Goal: Communication & Community: Ask a question

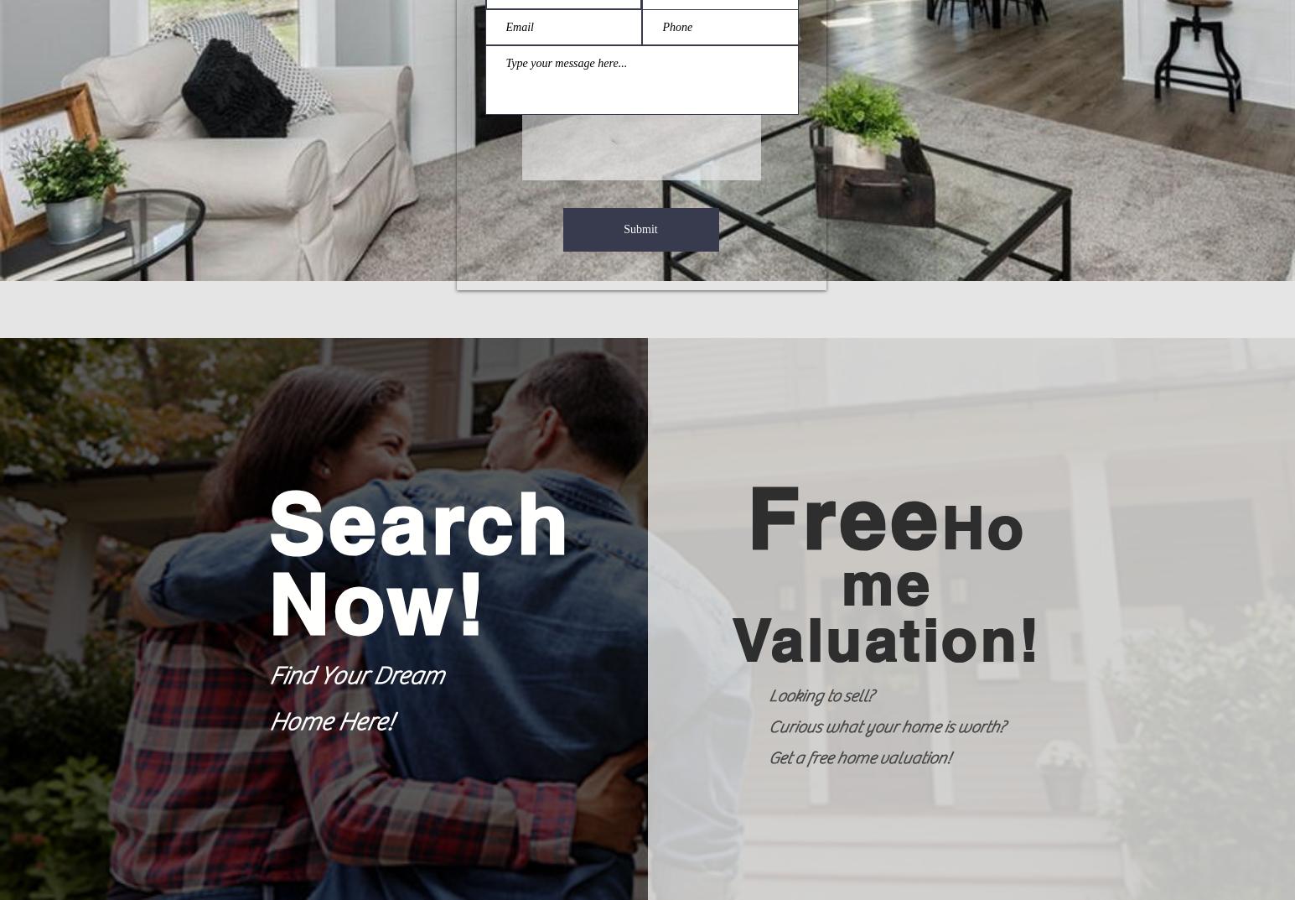
scroll to position [60, 0]
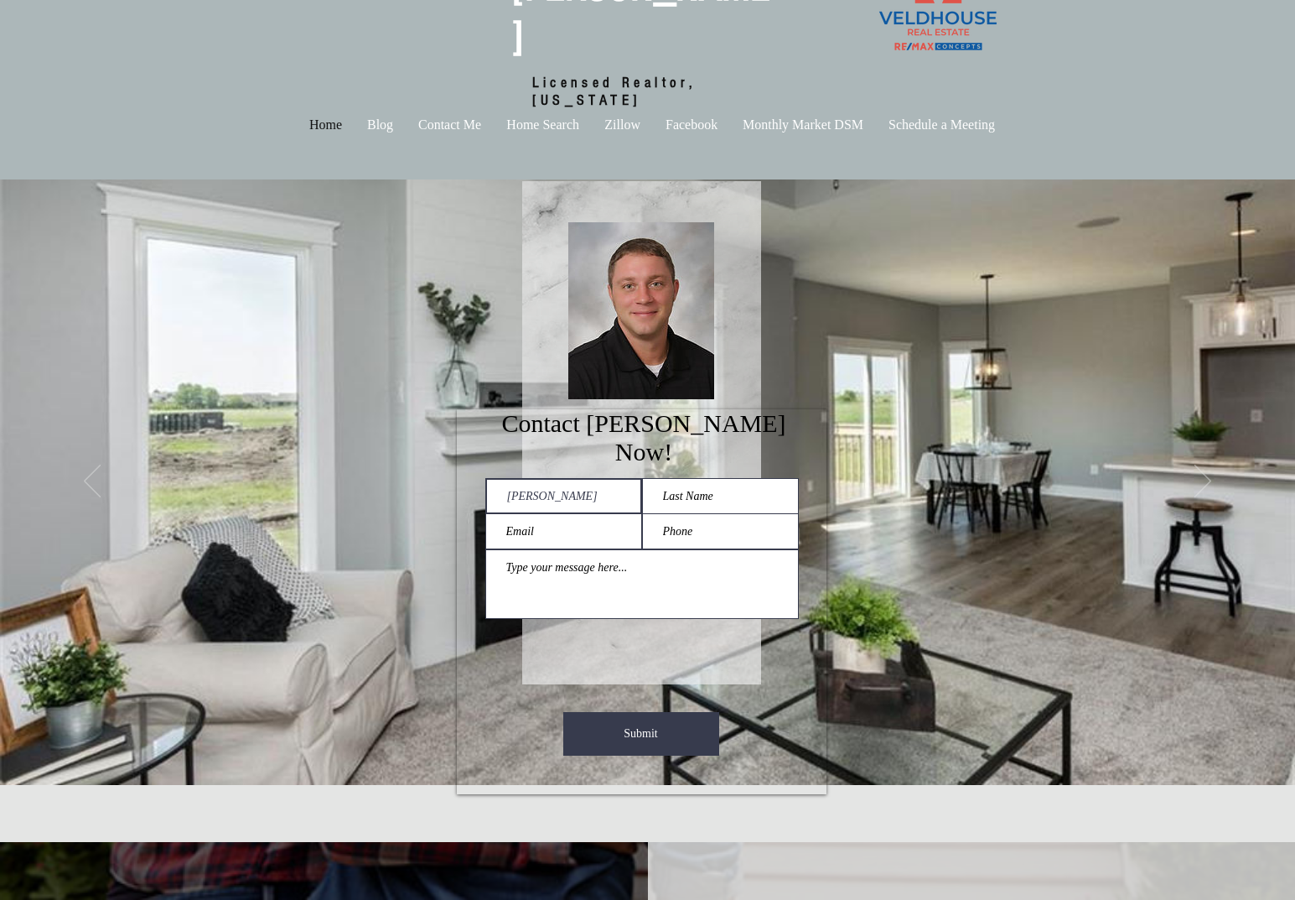
type input "[PERSON_NAME]"
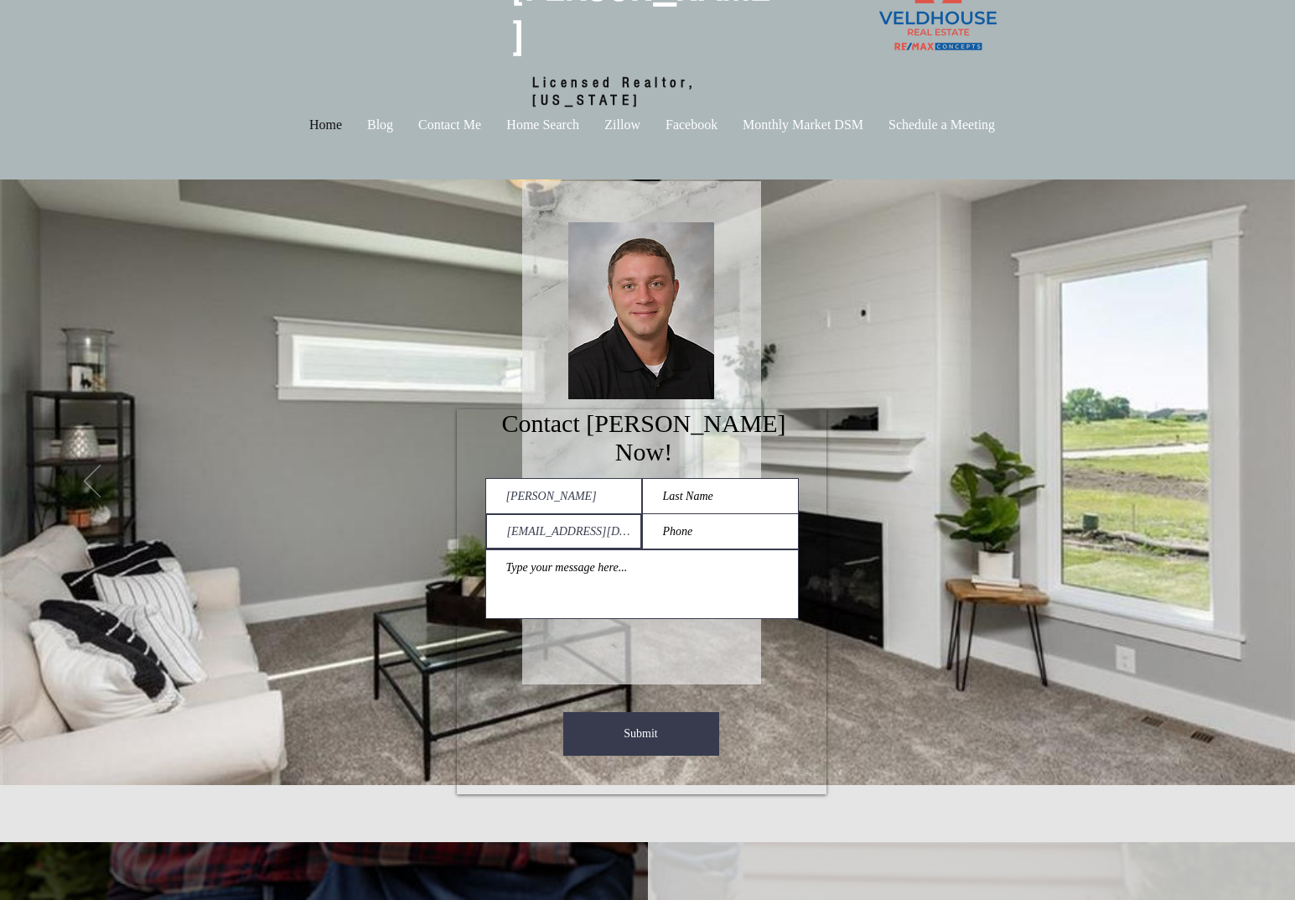
type input "[EMAIL_ADDRESS][DOMAIN_NAME]"
type input "[PERSON_NAME]"
type input "2144576402"
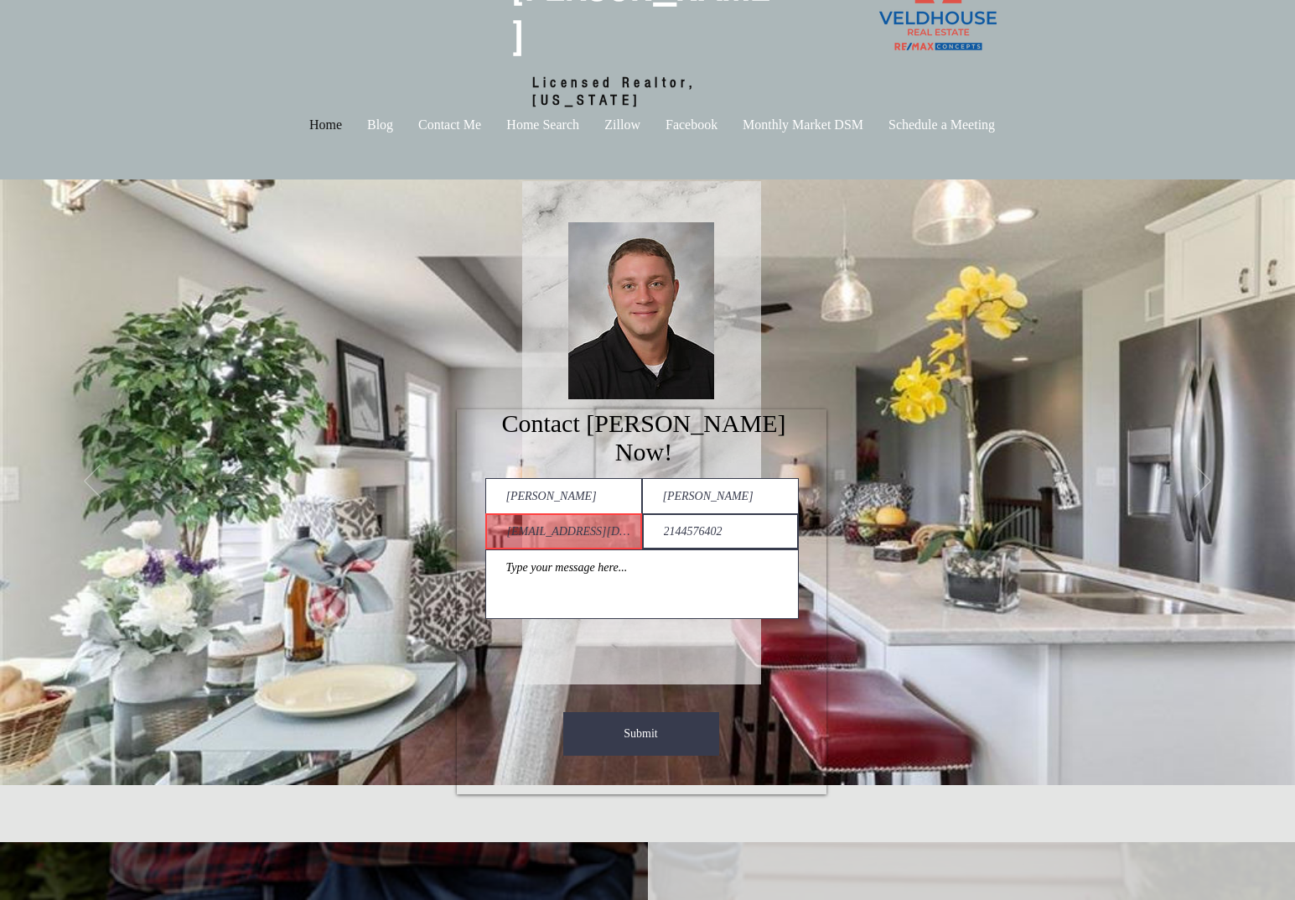
checkbox input "false"
type input "2144576402"
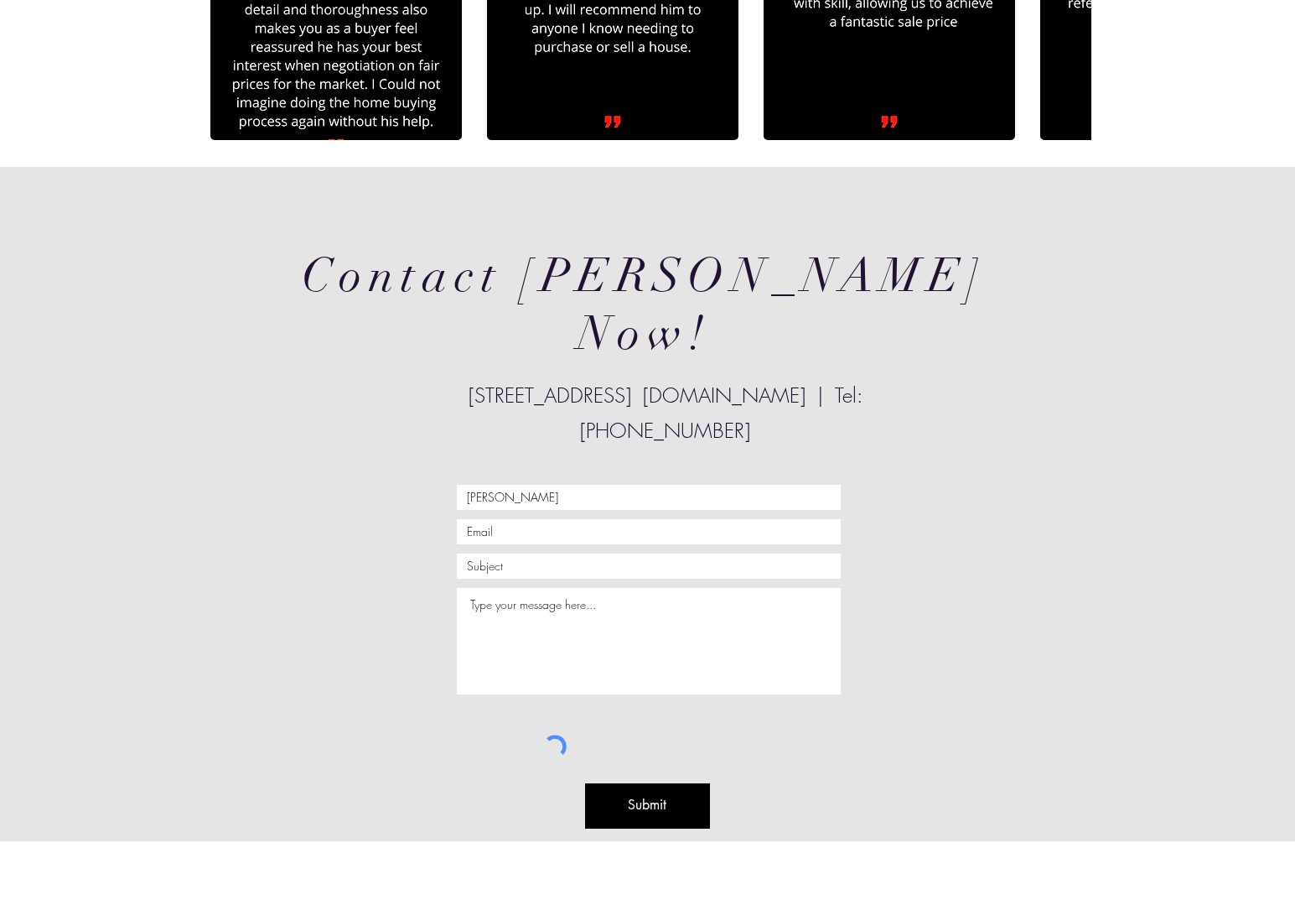
type input "[PERSON_NAME]"
type input "[EMAIL_ADDRESS][DOMAIN_NAME]"
type input "Wix SEO"
checkbox input "false"
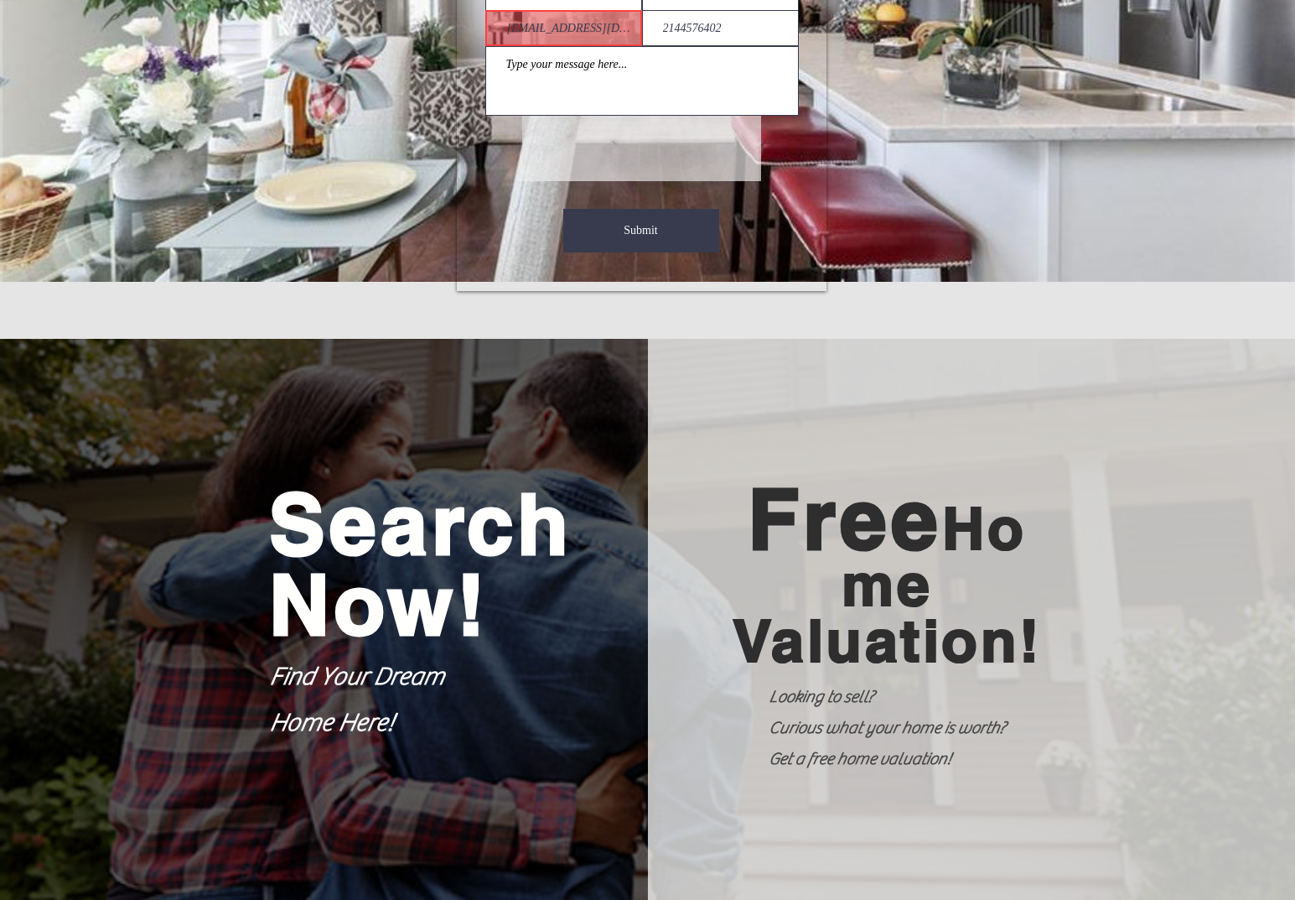
type input "Wix SEO"
click at [641, 46] on textarea "main content" at bounding box center [642, 81] width 314 height 70
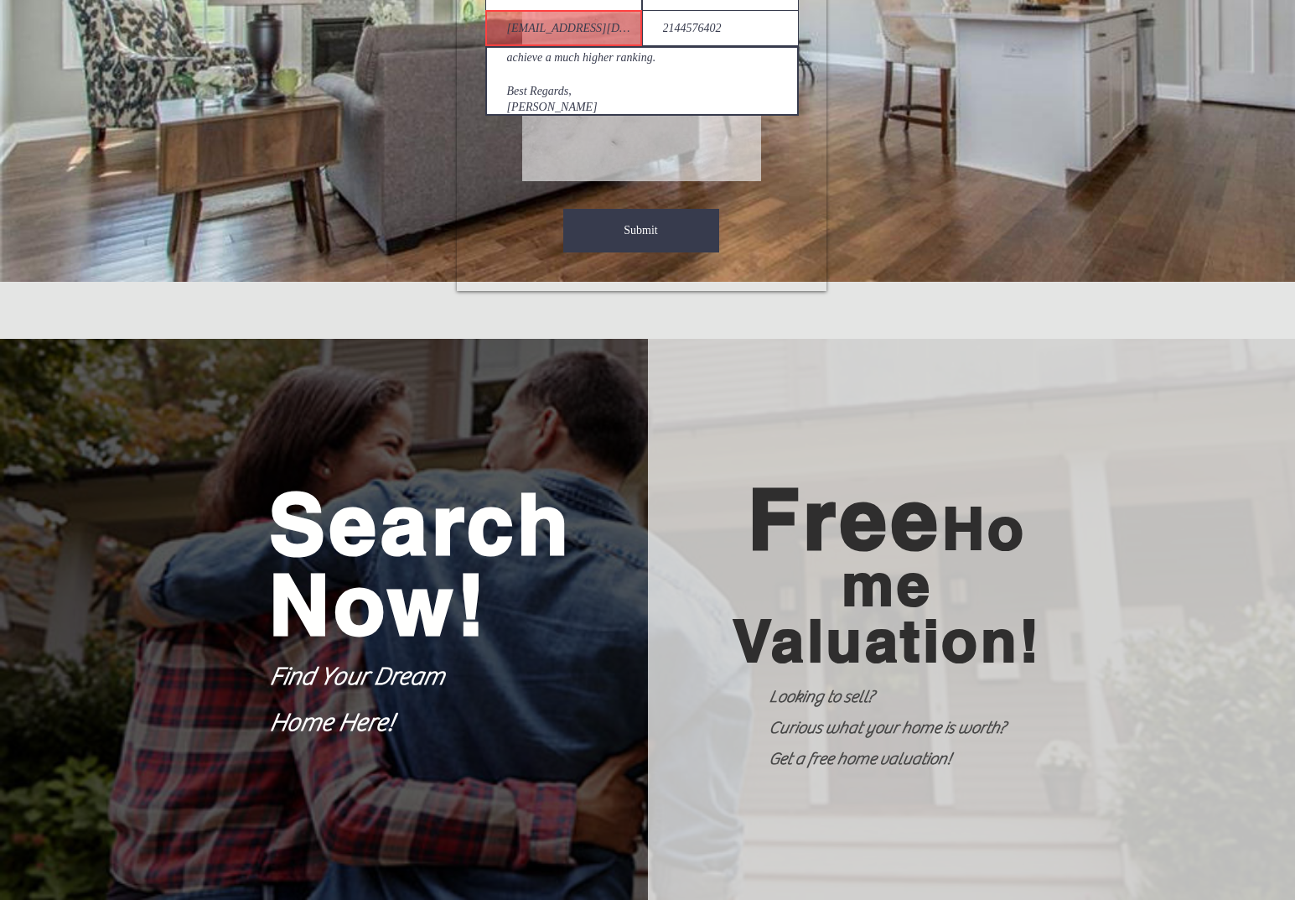
type textarea "Hi, my name is [PERSON_NAME], and I'[PERSON_NAME] advisor. I recently visited y…"
click at [641, 222] on span "Submit" at bounding box center [641, 230] width 34 height 17
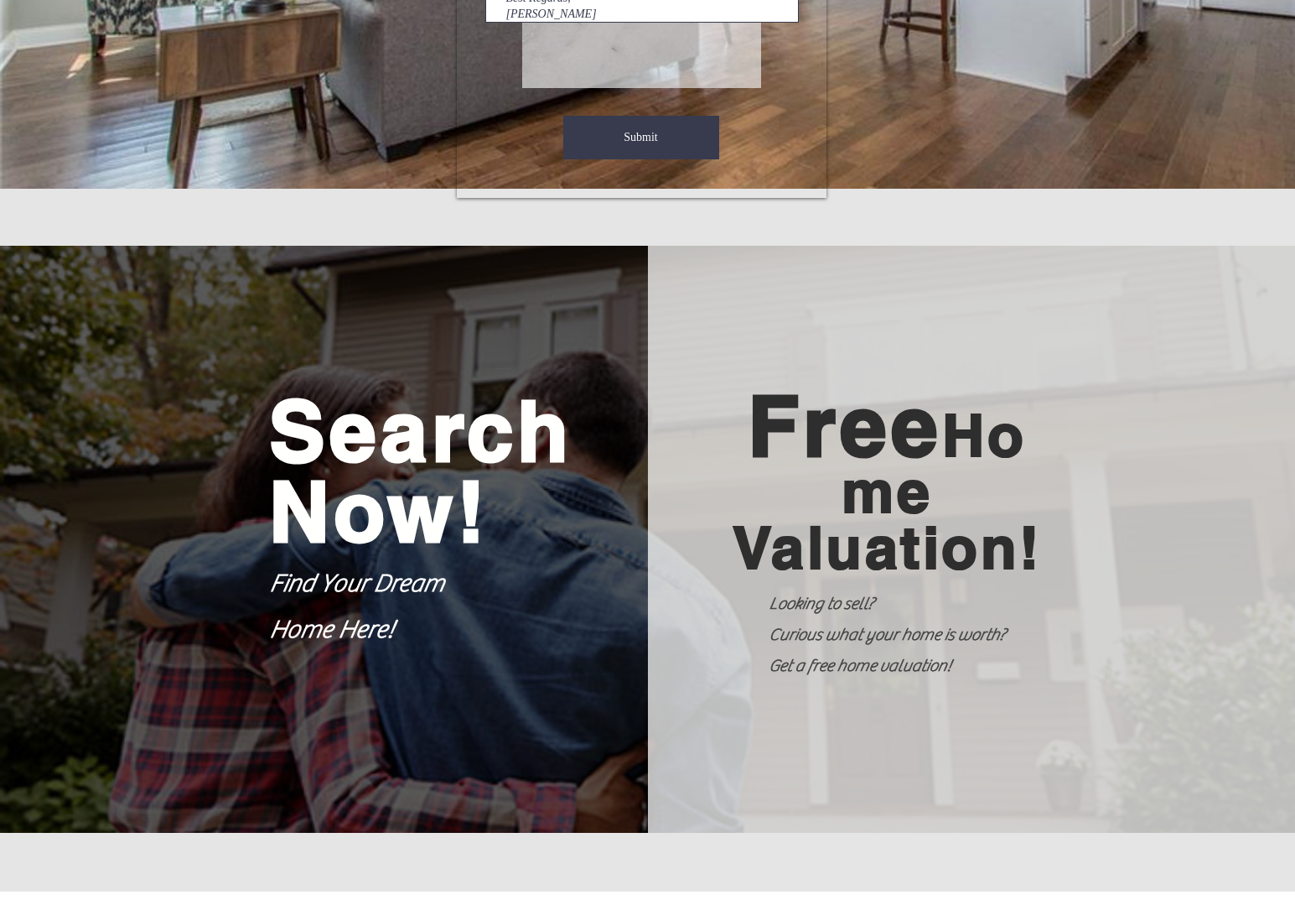
scroll to position [660, 0]
